Goal: Communication & Community: Answer question/provide support

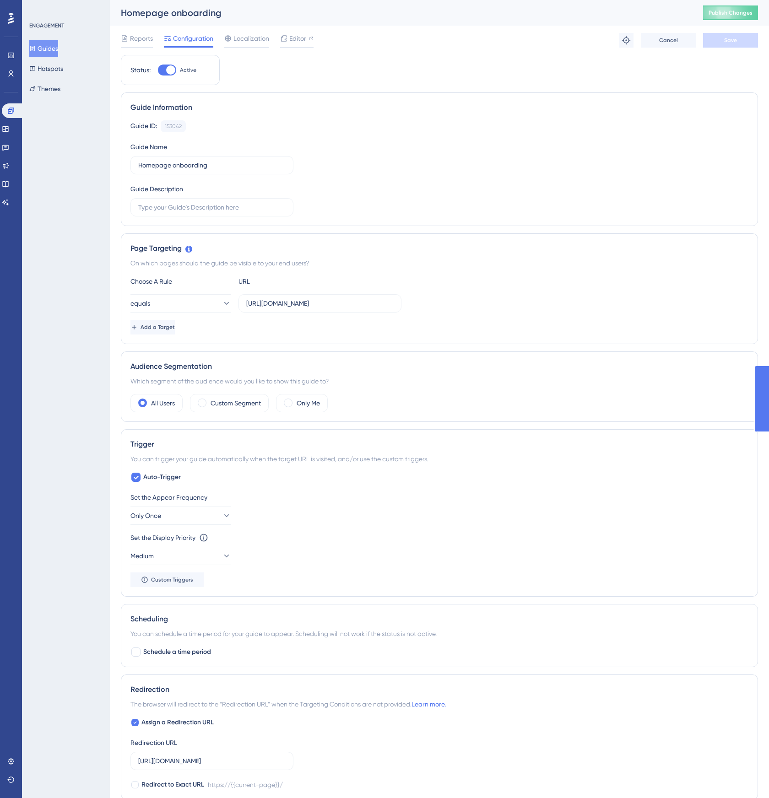
click at [534, 177] on div "Guide ID: 153042 Copy Guide Name Homepage onboarding Guide Description" at bounding box center [439, 168] width 618 height 96
click at [175, 325] on span "Add a Target" at bounding box center [157, 327] width 34 height 7
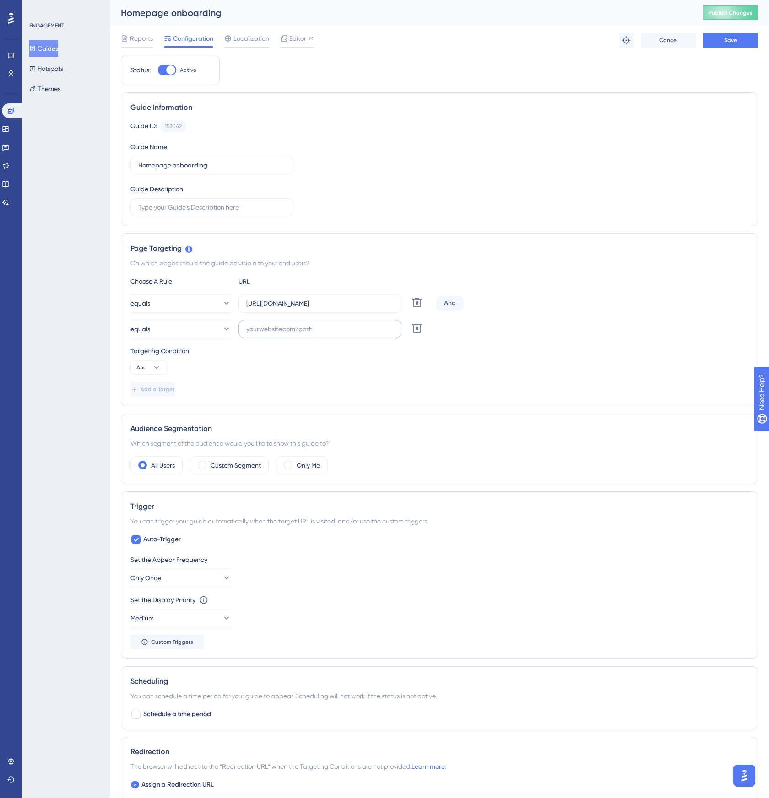
click at [242, 330] on label at bounding box center [319, 329] width 163 height 18
click at [246, 330] on input "text" at bounding box center [319, 329] width 147 height 10
paste input "[URL]"
type input "[URL]"
click at [359, 388] on div "Add a Target" at bounding box center [439, 389] width 618 height 15
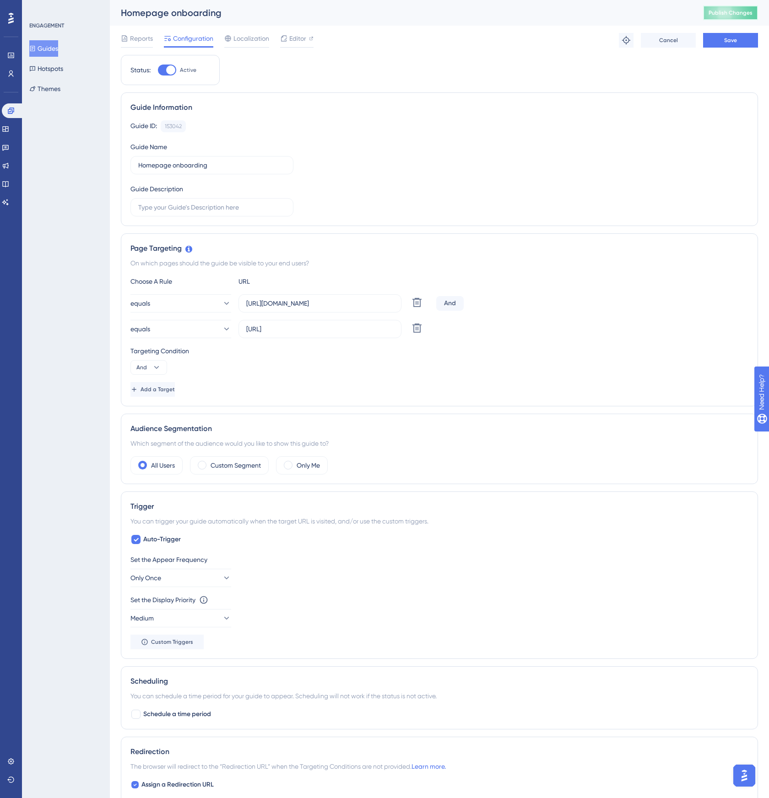
click at [723, 16] on span "Publish Changes" at bounding box center [730, 12] width 44 height 7
click at [718, 42] on button "Save" at bounding box center [730, 40] width 55 height 15
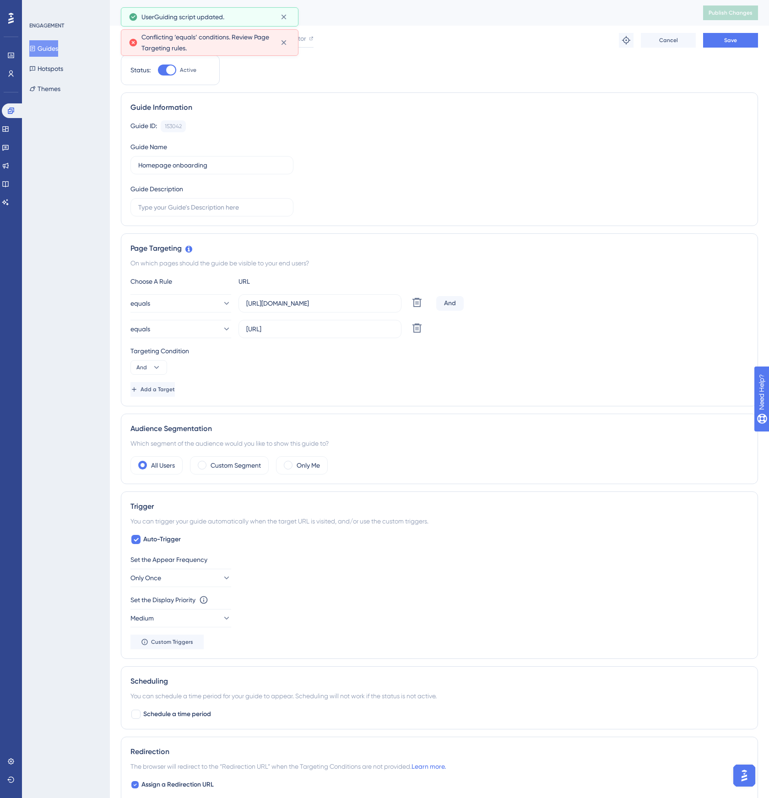
click at [625, 92] on div "Guide Information Guide ID: 153042 Copy Guide Name Homepage onboarding Guide De…" at bounding box center [439, 159] width 637 height 134
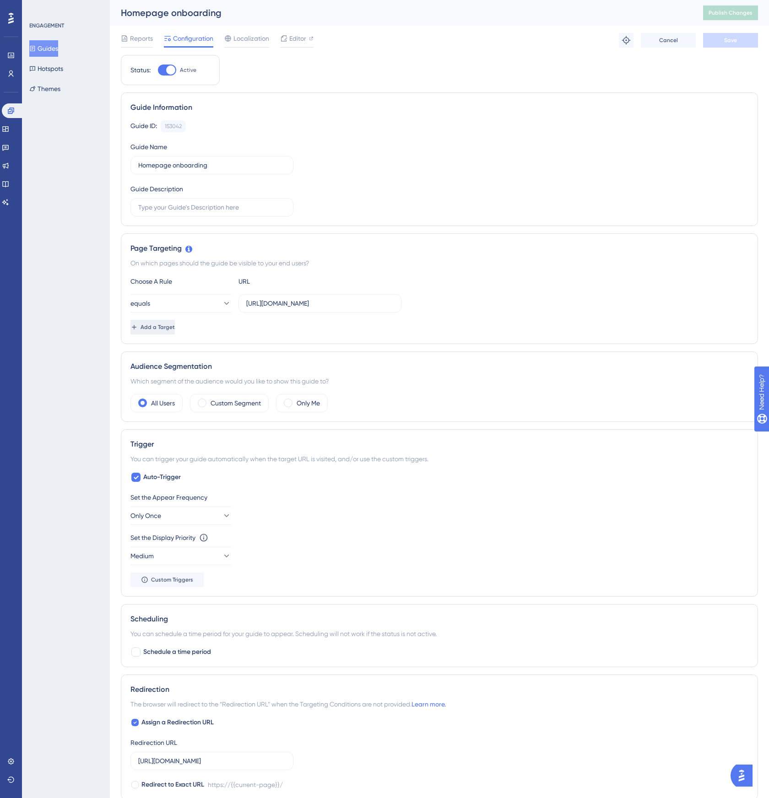
click at [175, 326] on button "Add a Target" at bounding box center [152, 327] width 44 height 15
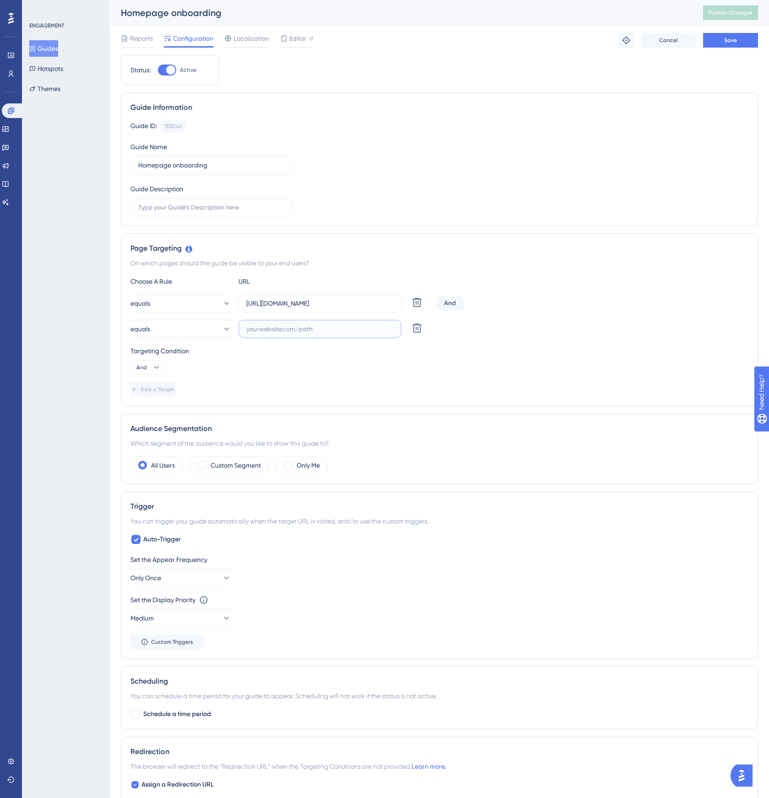
click at [283, 328] on input "text" at bounding box center [319, 329] width 147 height 10
paste input "[URL]"
type input "[URL]"
click at [718, 40] on button "Save" at bounding box center [730, 40] width 55 height 15
click at [154, 365] on icon at bounding box center [156, 367] width 9 height 9
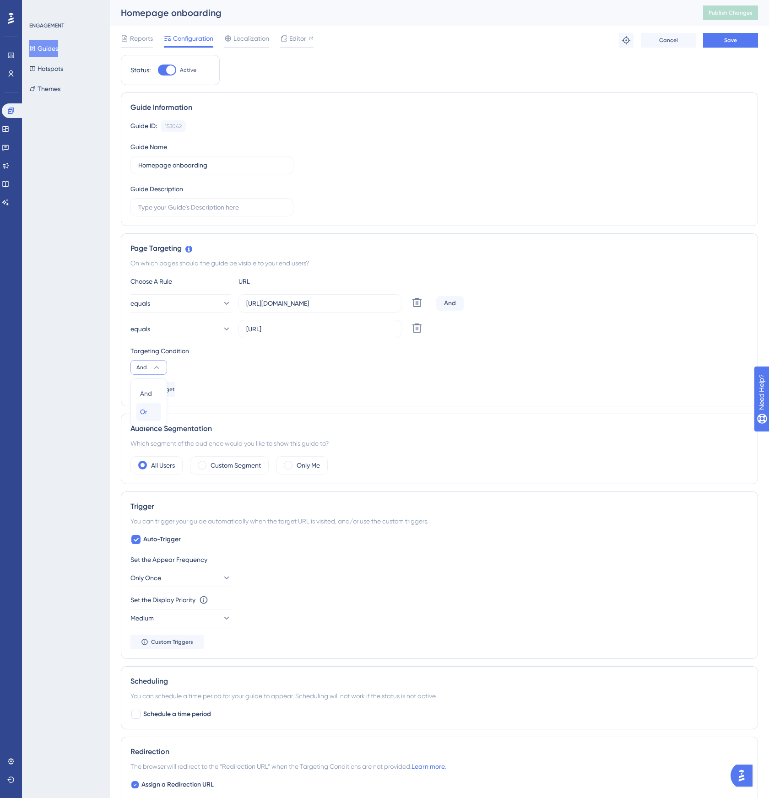
click at [149, 409] on div "Or Or" at bounding box center [148, 412] width 17 height 18
click at [717, 37] on button "Save" at bounding box center [730, 40] width 55 height 15
click at [739, 15] on span "Publish Changes" at bounding box center [730, 12] width 44 height 7
click at [745, 776] on img "Open AI Assistant Launcher" at bounding box center [741, 775] width 16 height 16
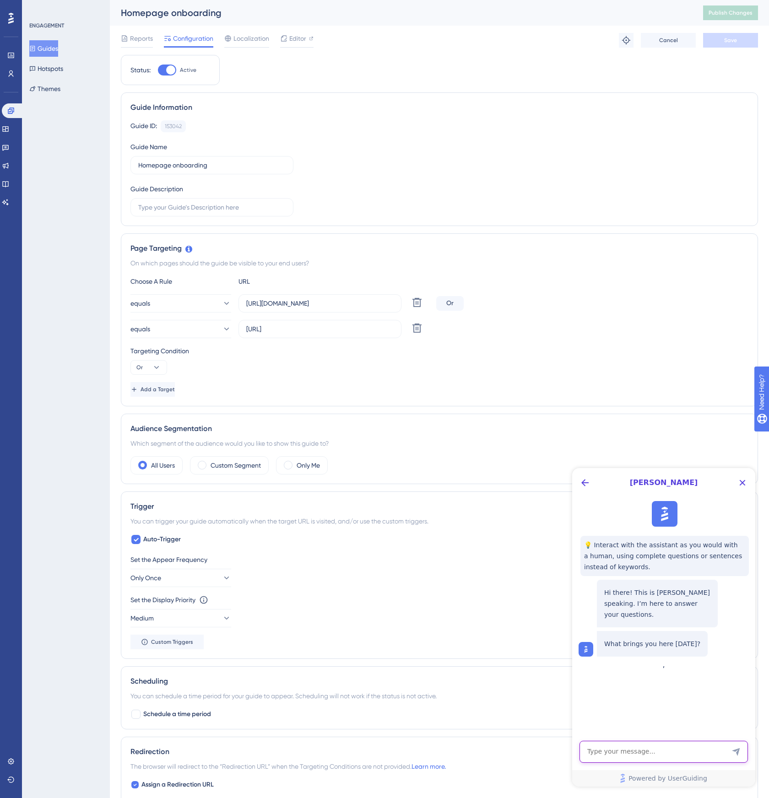
click at [624, 743] on textarea "AI Assistant Text Input" at bounding box center [663, 752] width 168 height 22
type textarea "Guide is always triggering when opening a new tab, even though I have only once"
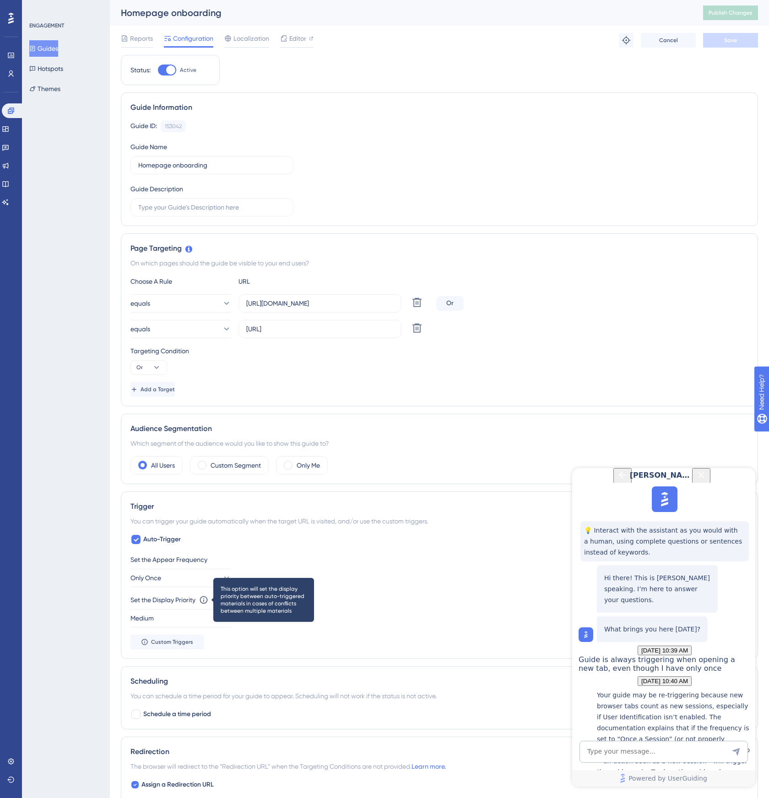
scroll to position [210, 0]
click at [681, 690] on p "Your guide may be re-triggering because new browser tabs count as new sessions,…" at bounding box center [674, 756] width 154 height 132
click at [677, 690] on p "Your guide may be re-triggering because new browser tabs count as new sessions,…" at bounding box center [674, 756] width 154 height 132
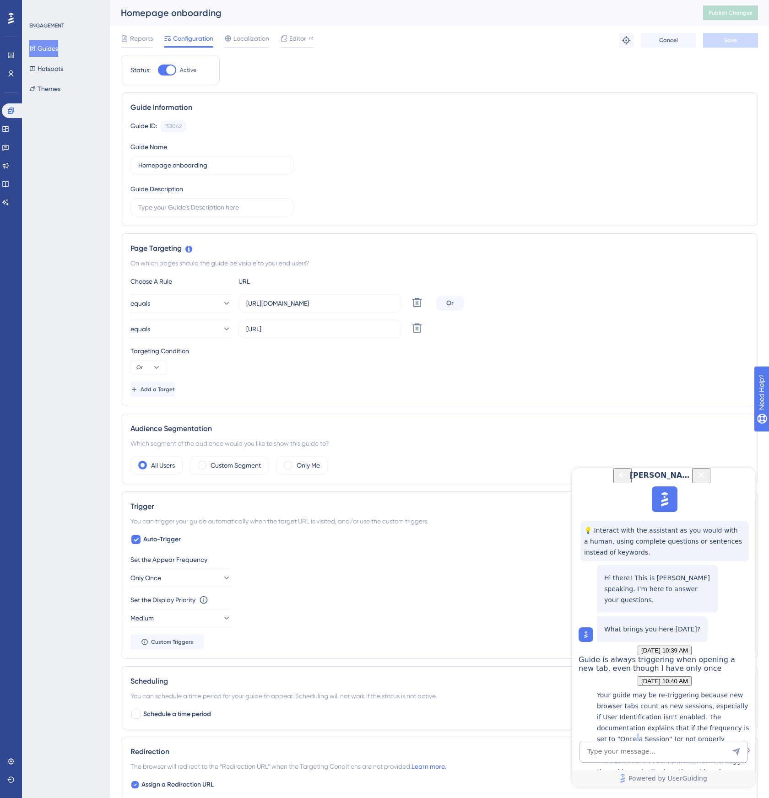
click at [677, 690] on p "Your guide may be re-triggering because new browser tabs count as new sessions,…" at bounding box center [674, 756] width 154 height 132
click at [684, 690] on p "Your guide may be re-triggering because new browser tabs count as new sessions,…" at bounding box center [674, 756] width 154 height 132
click at [705, 690] on p "Your guide may be re-triggering because new browser tabs count as new sessions,…" at bounding box center [674, 756] width 154 height 132
copy p "Only Once"
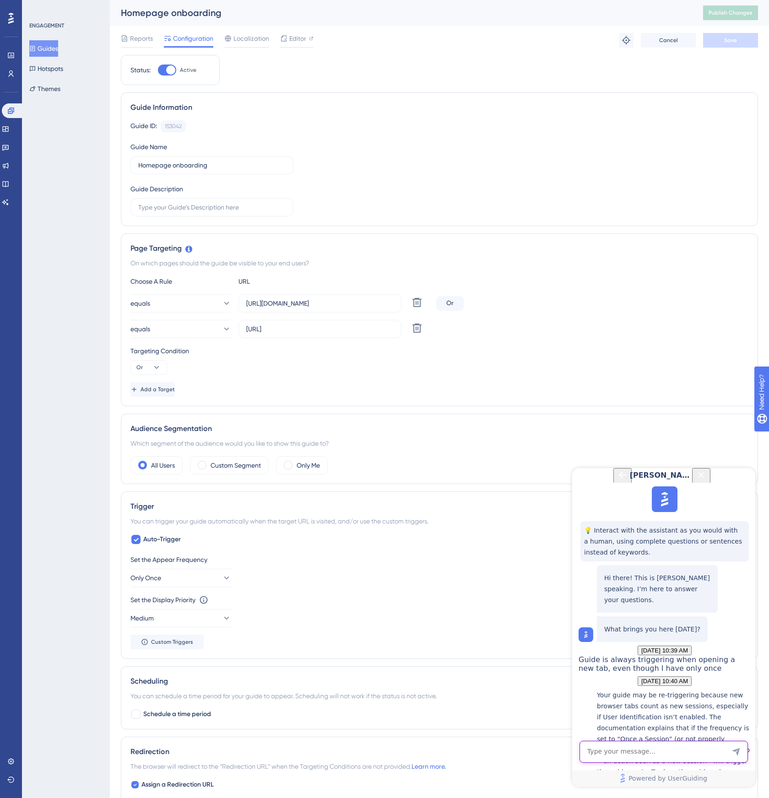
click at [623, 761] on textarea "AI Assistant Text Input" at bounding box center [663, 752] width 168 height 22
paste textarea "window.userGuiding.identify(userId, userAttributes);"
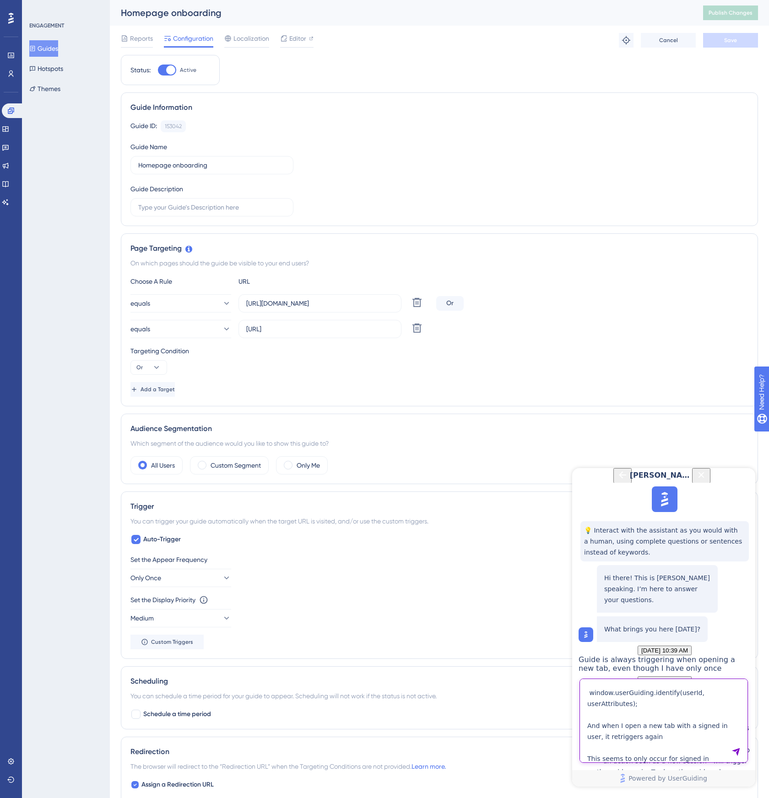
scroll to position [40, 0]
paste textarea "window.userGuiding.identify(userId, userAttributes);"
type textarea "no, that is wrong. I have only set once, I set the user via window.userGuiding.…"
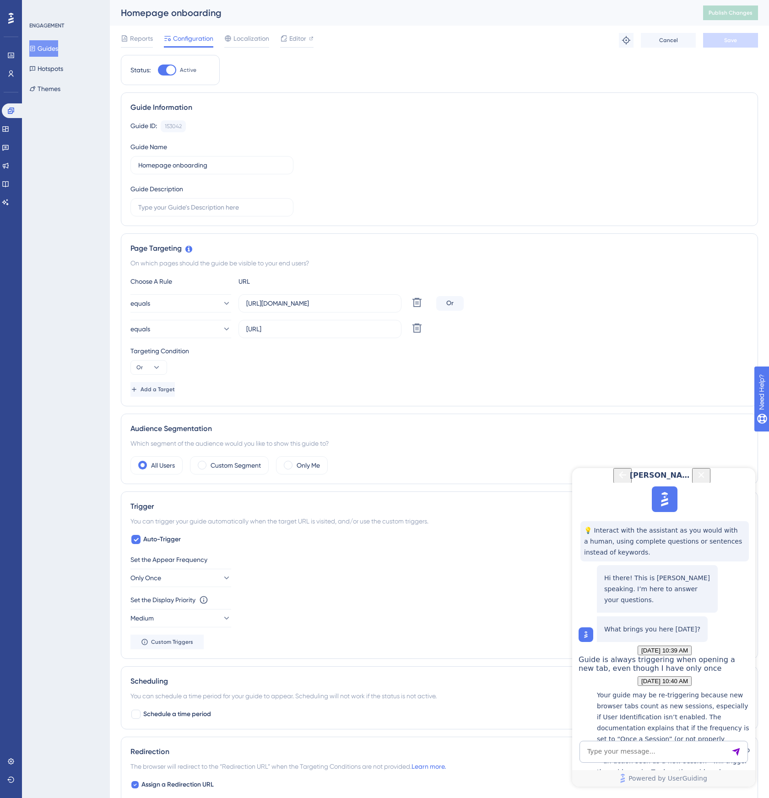
scroll to position [573, 0]
click at [614, 751] on textarea "AI Assistant Text Input" at bounding box center [663, 752] width 168 height 22
type textarea "But it occurs for only signed in users, for anonymous users, the guide doesn't …"
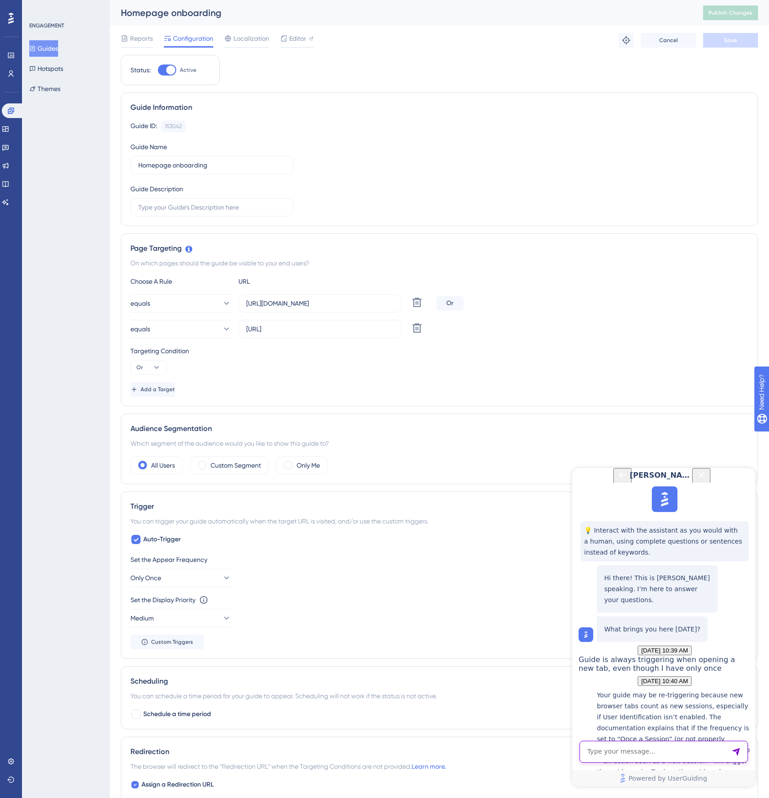
click at [648, 758] on textarea "AI Assistant Text Input" at bounding box center [663, 752] width 168 height 22
copy p "anonymous"
click at [699, 754] on textarea "What? Silly AI. I said it's working as expected for" at bounding box center [663, 742] width 168 height 41
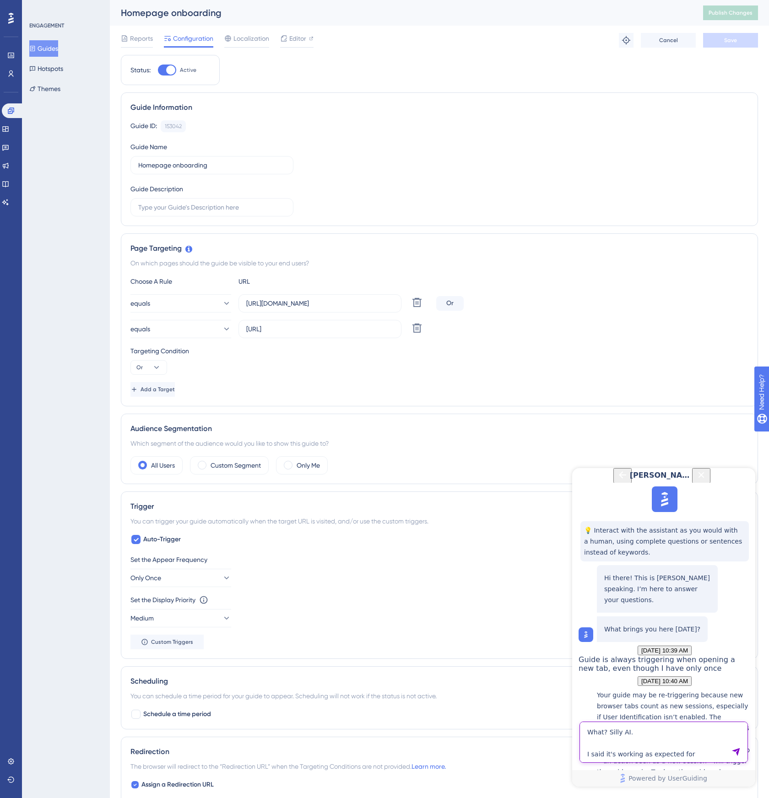
paste textarea "anonymous"
paste textarea "window.userGuiding.identify"
type textarea "What? Silly AI. I said it's working as expected for anonymous users, they see t…"
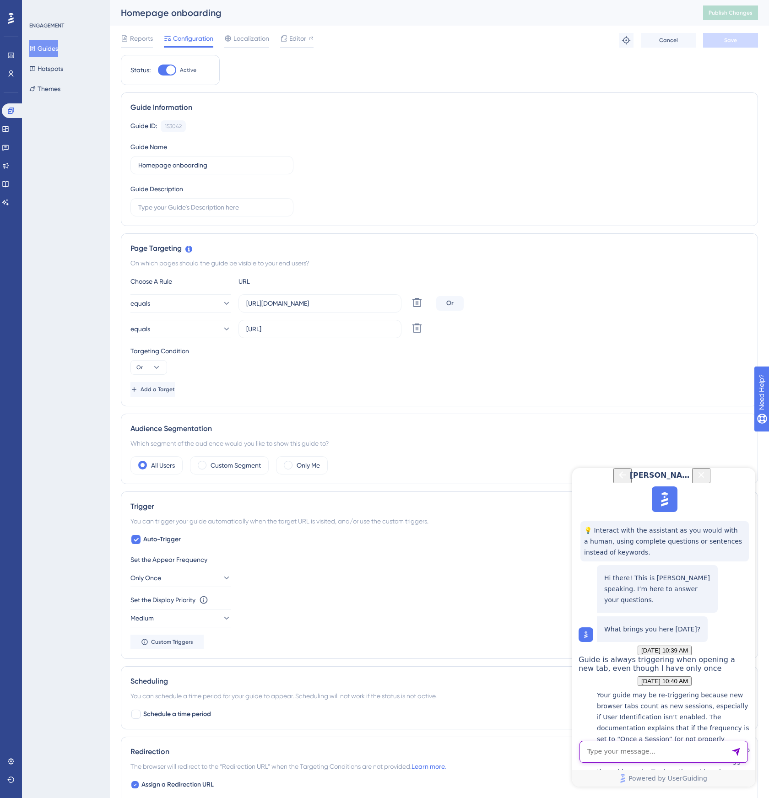
click at [647, 742] on textarea "AI Assistant Text Input" at bounding box center [663, 752] width 168 height 22
click at [657, 751] on textarea "I'm not suggesting it's tr-triggering the guide" at bounding box center [663, 752] width 168 height 22
type textarea "I'm not suggesting it's re-triggering the guide, I'm just highlighting the fact…"
drag, startPoint x: 676, startPoint y: 671, endPoint x: 603, endPoint y: 530, distance: 159.0
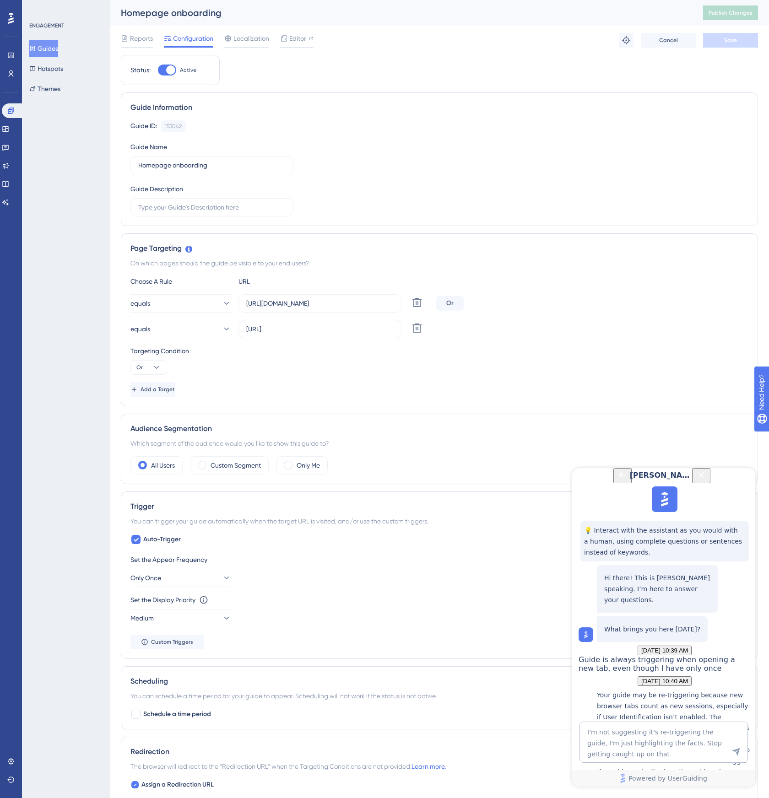
copy p "For signed–in users, window.userGuiding.identify isn’t supposed to trigger the …"
